Goal: Task Accomplishment & Management: Manage account settings

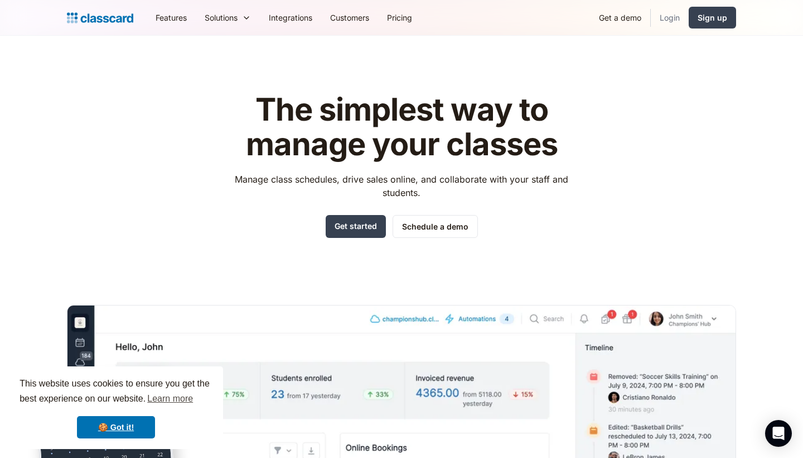
click at [677, 13] on link "Login" at bounding box center [670, 17] width 38 height 25
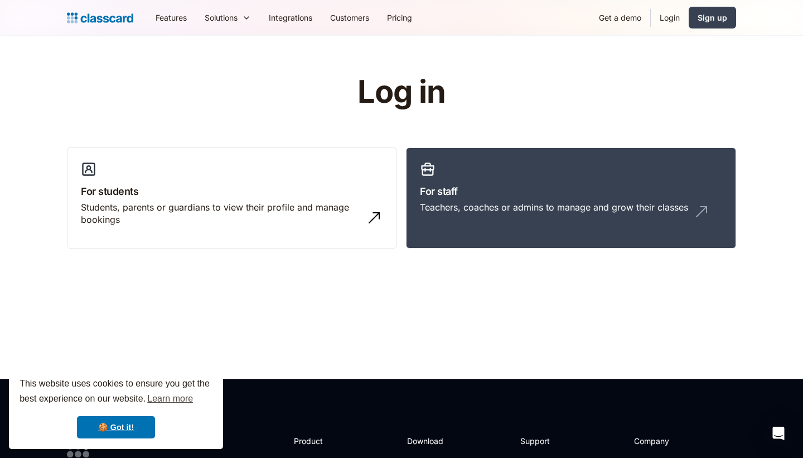
click at [676, 18] on link "Login" at bounding box center [670, 17] width 38 height 25
click at [670, 16] on link "Login" at bounding box center [670, 17] width 38 height 25
